Goal: Task Accomplishment & Management: Manage account settings

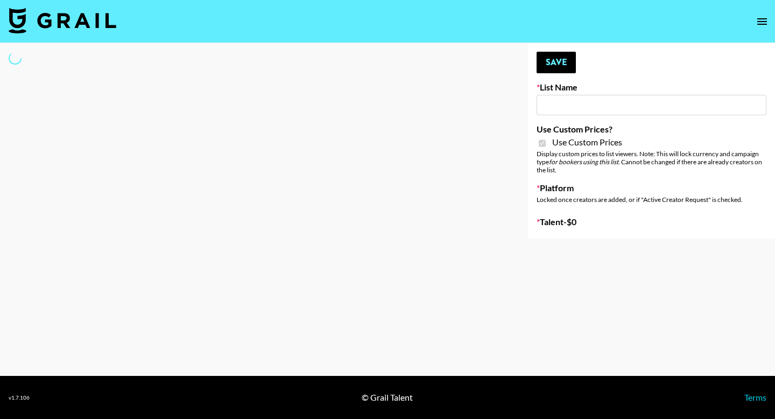
select select "Brand"
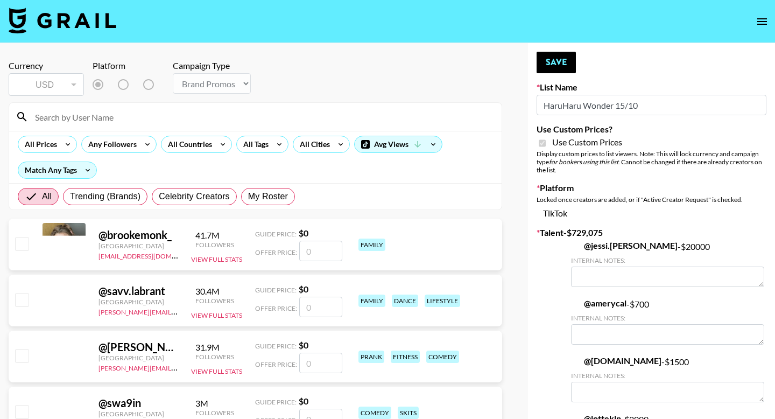
type input "HaruHaru Wonder 15/10"
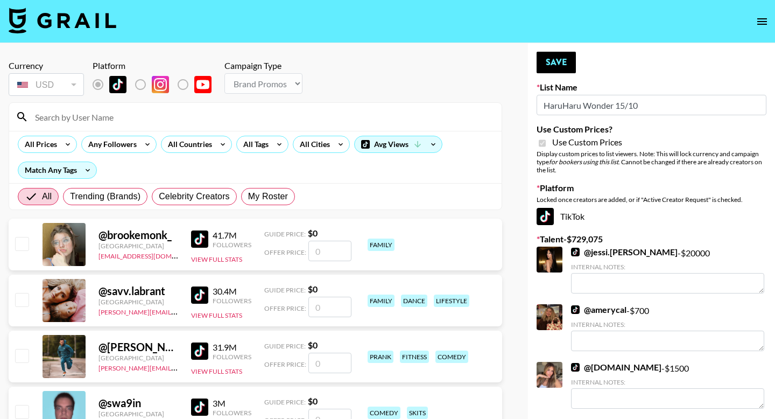
checkbox input "true"
click at [276, 203] on label "My Roster" at bounding box center [268, 196] width 54 height 17
click at [248, 196] on input "My Roster" at bounding box center [248, 196] width 0 height 0
radio input "true"
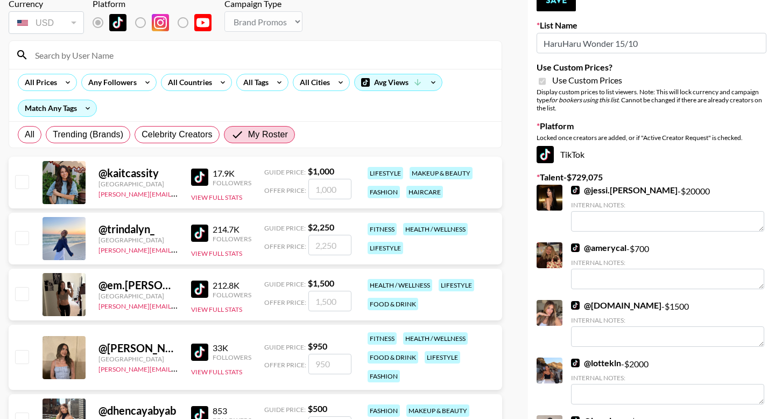
click at [17, 297] on input "checkbox" at bounding box center [21, 293] width 13 height 13
checkbox input "true"
type input "1500"
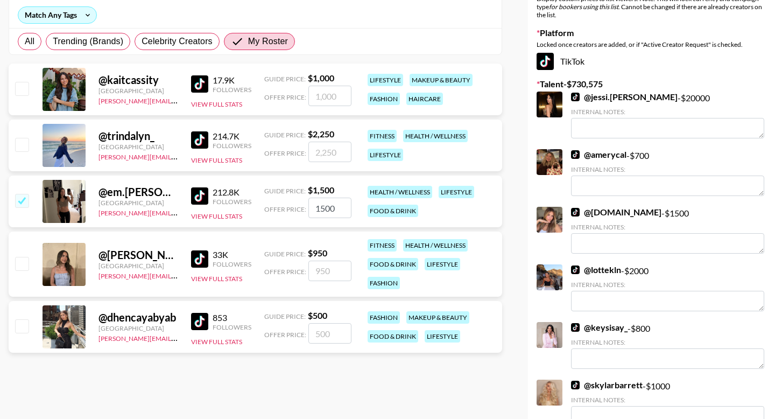
scroll to position [157, 0]
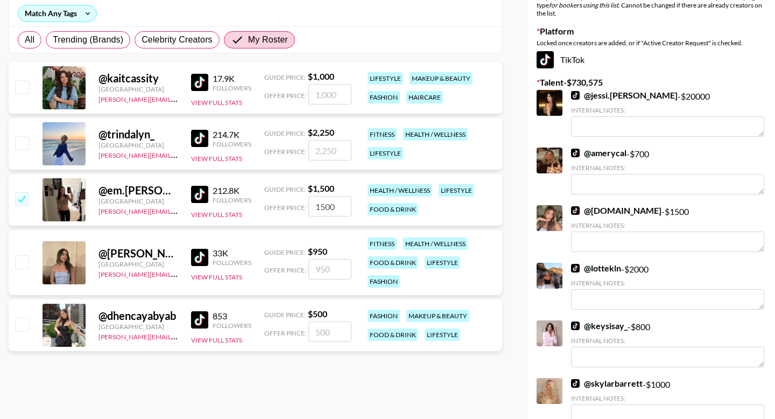
click at [21, 332] on div at bounding box center [21, 325] width 17 height 18
click at [24, 319] on input "checkbox" at bounding box center [21, 324] width 13 height 13
checkbox input "true"
type input "500"
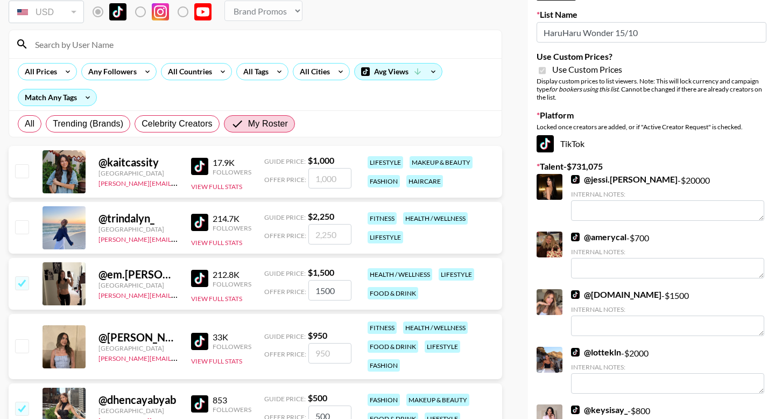
scroll to position [73, 0]
click at [18, 172] on input "checkbox" at bounding box center [21, 170] width 13 height 13
checkbox input "true"
type input "1000"
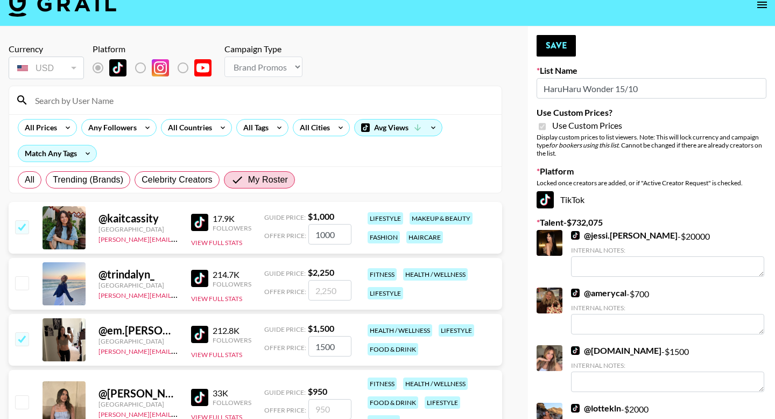
scroll to position [0, 0]
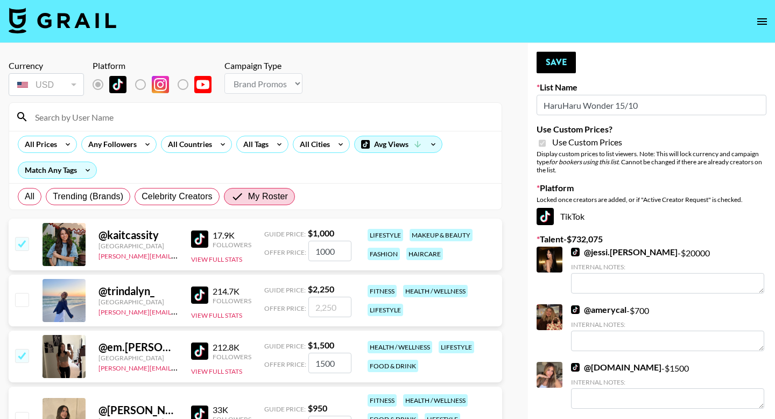
click at [17, 245] on input "checkbox" at bounding box center [21, 243] width 13 height 13
checkbox input "false"
click at [557, 68] on button "Save" at bounding box center [556, 63] width 39 height 22
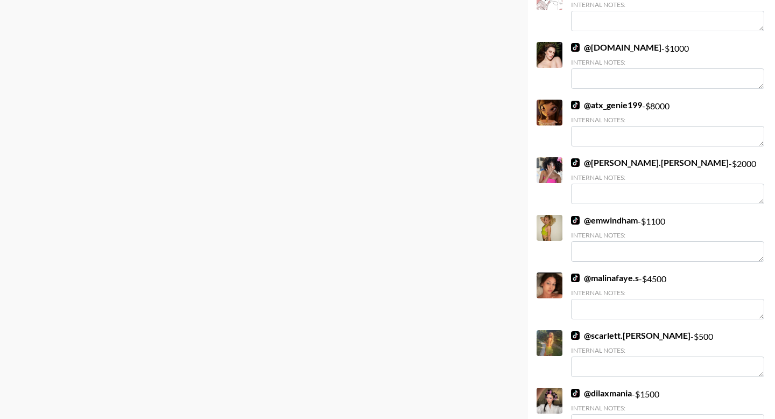
scroll to position [4684, 0]
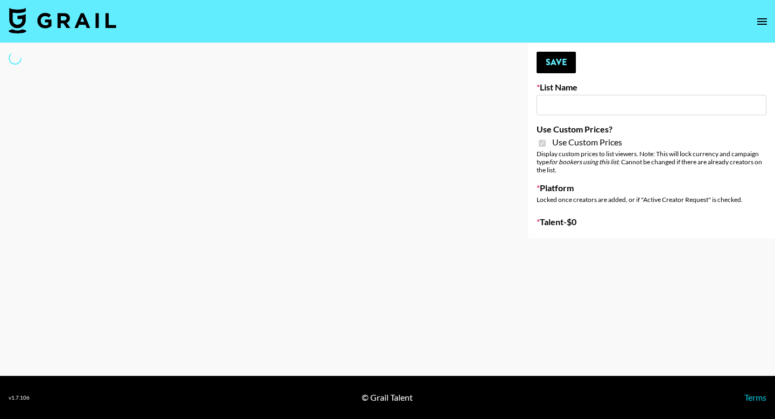
type input "Walmart Fashion"
checkbox input "true"
select select "Brand"
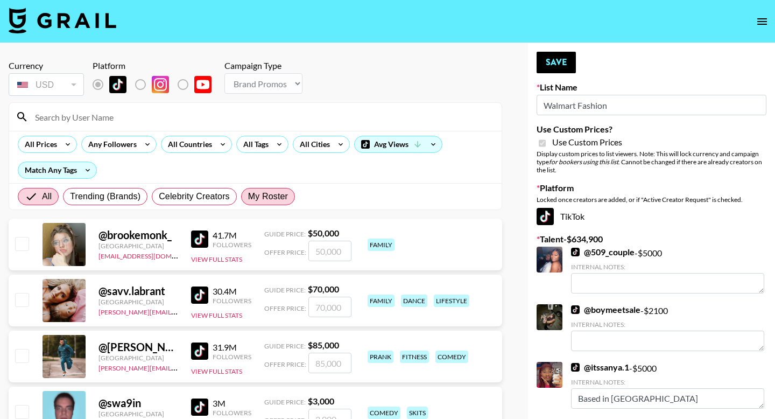
click at [281, 191] on span "My Roster" at bounding box center [268, 196] width 40 height 13
click at [248, 196] on input "My Roster" at bounding box center [248, 196] width 0 height 0
radio input "true"
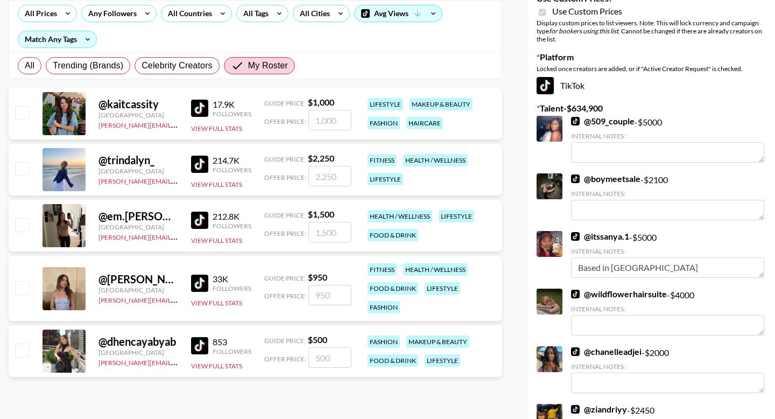
scroll to position [133, 0]
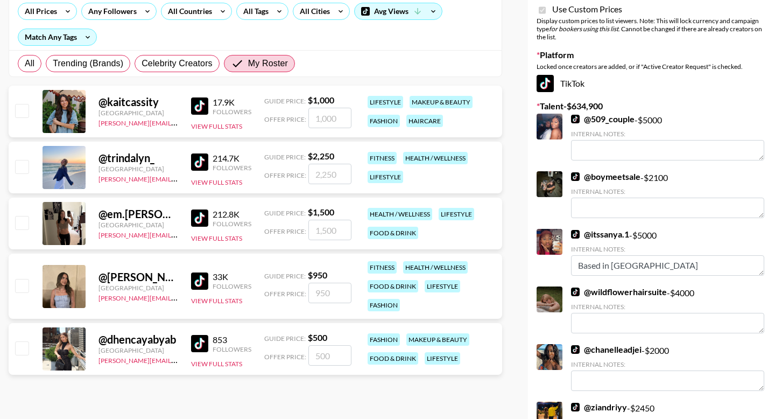
click at [25, 173] on input "checkbox" at bounding box center [21, 166] width 13 height 13
checkbox input "true"
type input "2250"
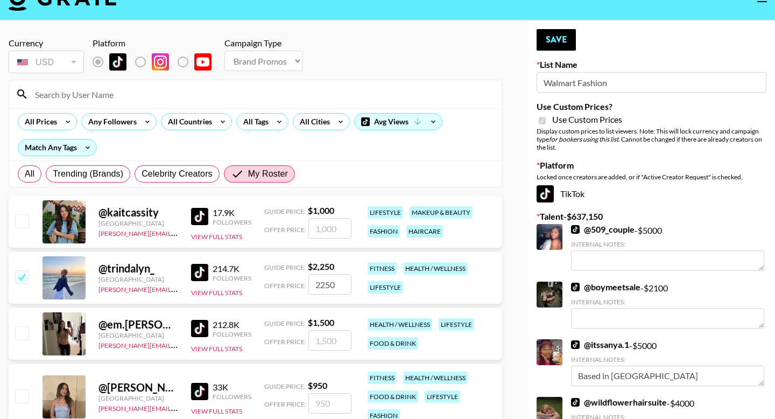
scroll to position [21, 0]
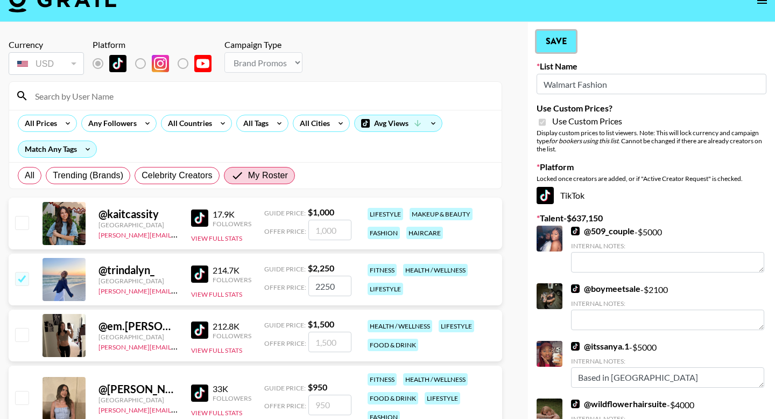
click at [552, 43] on button "Save" at bounding box center [556, 42] width 39 height 22
